Goal: Task Accomplishment & Management: Use online tool/utility

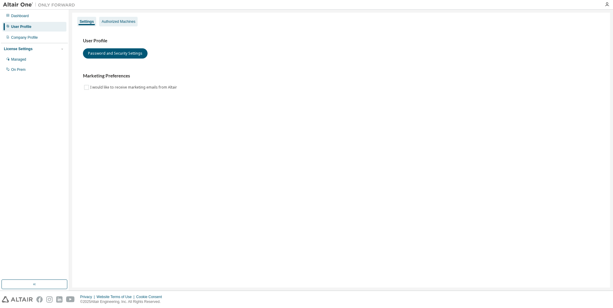
click at [126, 23] on div "Authorized Machines" at bounding box center [119, 21] width 34 height 5
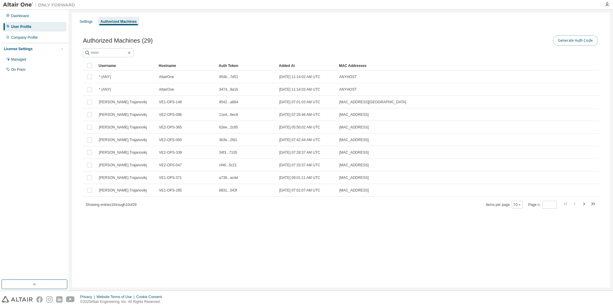
click at [578, 42] on button "Generate Auth Code" at bounding box center [575, 40] width 45 height 10
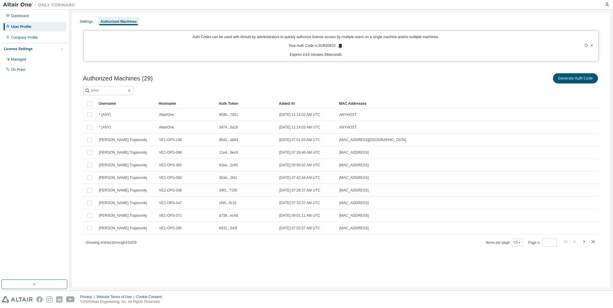
click at [330, 44] on p "Your Auth Code is: SUK83622" at bounding box center [315, 45] width 54 height 5
copy p "SUK83622"
